Goal: Information Seeking & Learning: Learn about a topic

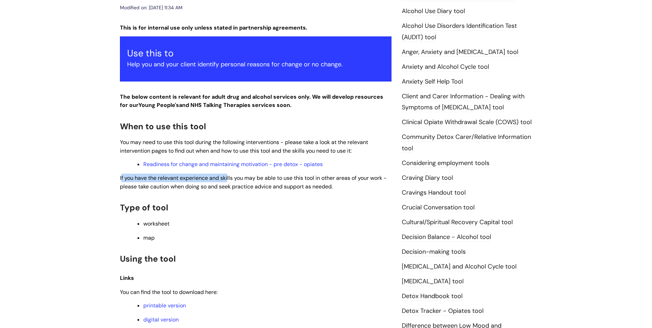
scroll to position [123, 0]
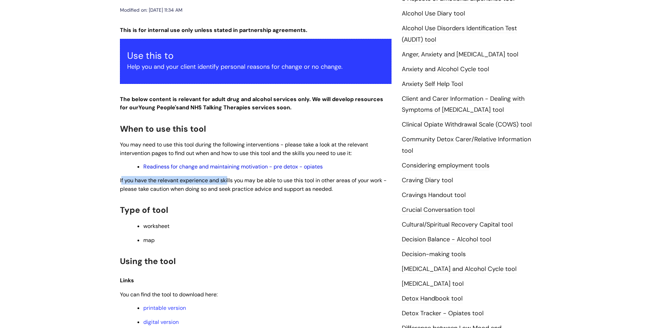
click at [291, 163] on link "Readiness for change and maintaining motivation - pre detox - opiates" at bounding box center [232, 166] width 179 height 7
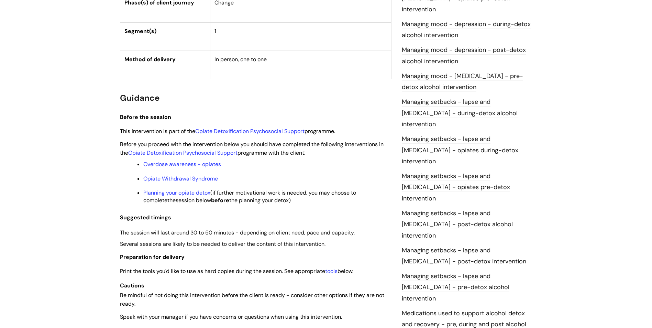
scroll to position [516, 0]
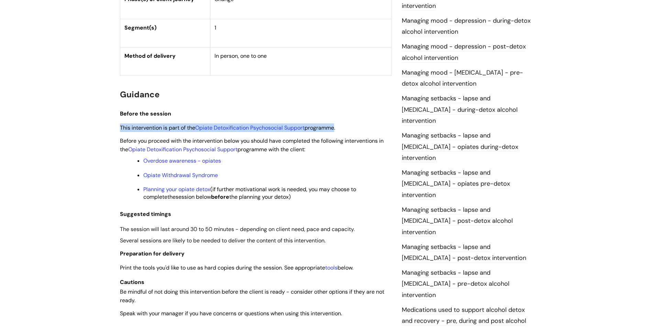
drag, startPoint x: 117, startPoint y: 126, endPoint x: 334, endPoint y: 128, distance: 216.9
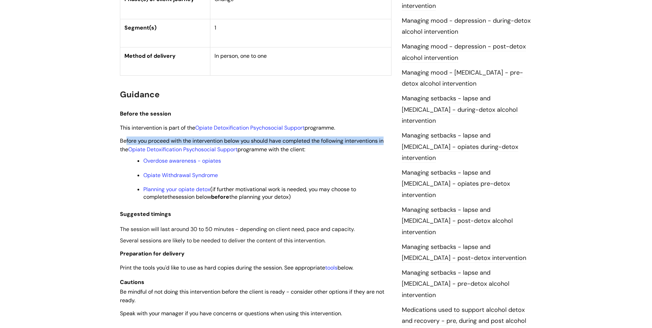
drag, startPoint x: 125, startPoint y: 142, endPoint x: 386, endPoint y: 142, distance: 261.0
click at [384, 142] on span "Before you proceed with the intervention below you should have completed the fo…" at bounding box center [252, 145] width 264 height 16
drag, startPoint x: 119, startPoint y: 151, endPoint x: 311, endPoint y: 147, distance: 191.9
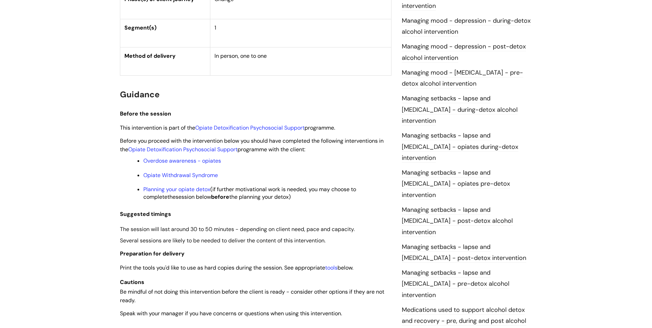
click at [247, 171] on li "Opiate Withdrawal Syndrome" at bounding box center [267, 175] width 248 height 9
click at [205, 150] on link "Opiate Detoxification Psychosocial Support" at bounding box center [182, 149] width 109 height 7
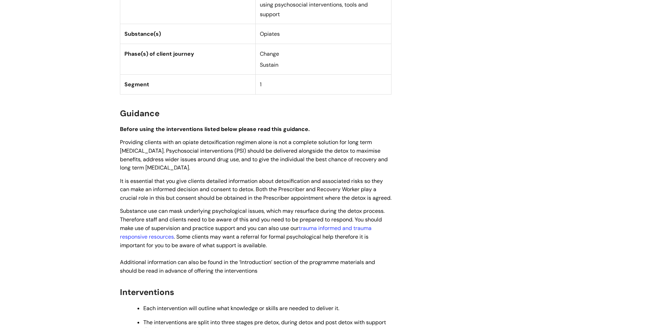
scroll to position [309, 0]
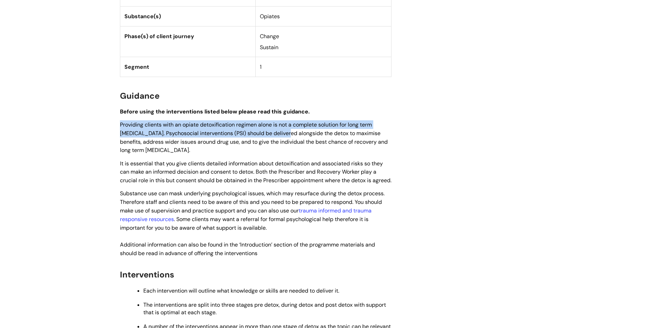
drag, startPoint x: 121, startPoint y: 128, endPoint x: 287, endPoint y: 136, distance: 165.6
click at [287, 136] on span "Providing clients with an opiate detoxification regimen alone is not a complete…" at bounding box center [254, 137] width 268 height 33
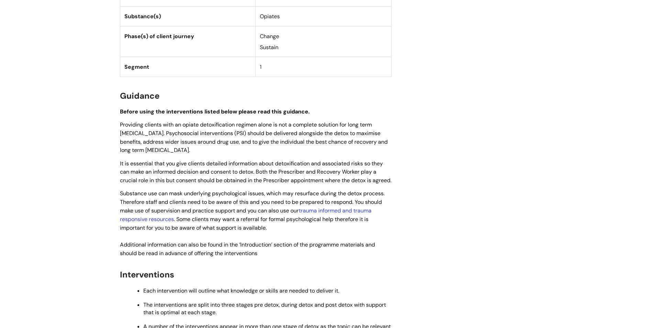
drag, startPoint x: 287, startPoint y: 136, endPoint x: 240, endPoint y: 140, distance: 46.9
click at [240, 140] on span "Providing clients with an opiate detoxification regimen alone is not a complete…" at bounding box center [254, 137] width 268 height 33
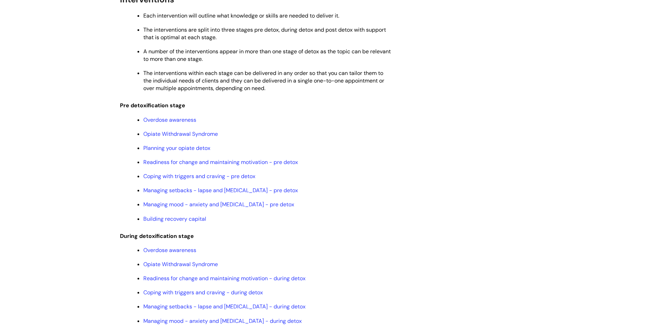
scroll to position [516, 0]
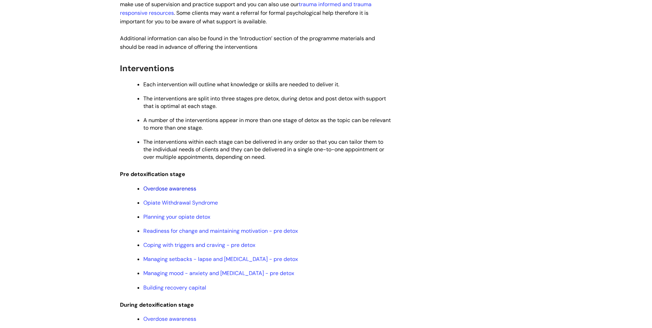
click at [169, 192] on link "Overdose awareness" at bounding box center [169, 188] width 53 height 7
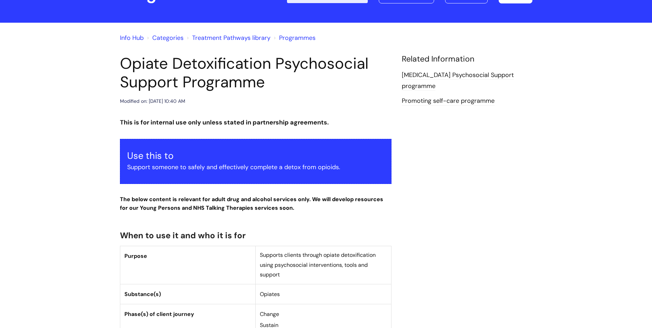
scroll to position [0, 0]
